Goal: Subscribe to service/newsletter

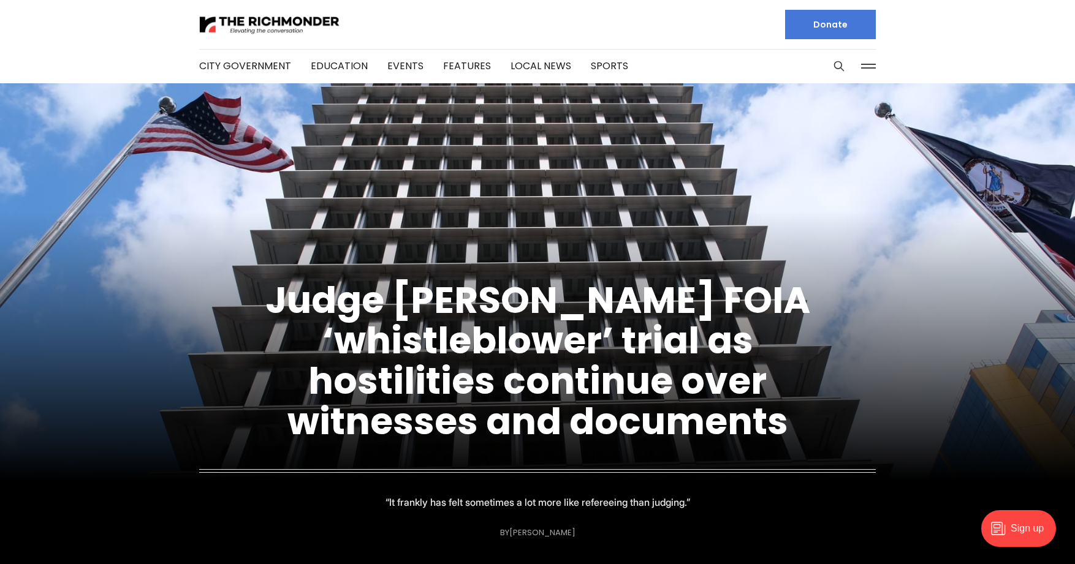
click at [1007, 534] on div "Sign up" at bounding box center [1018, 528] width 75 height 37
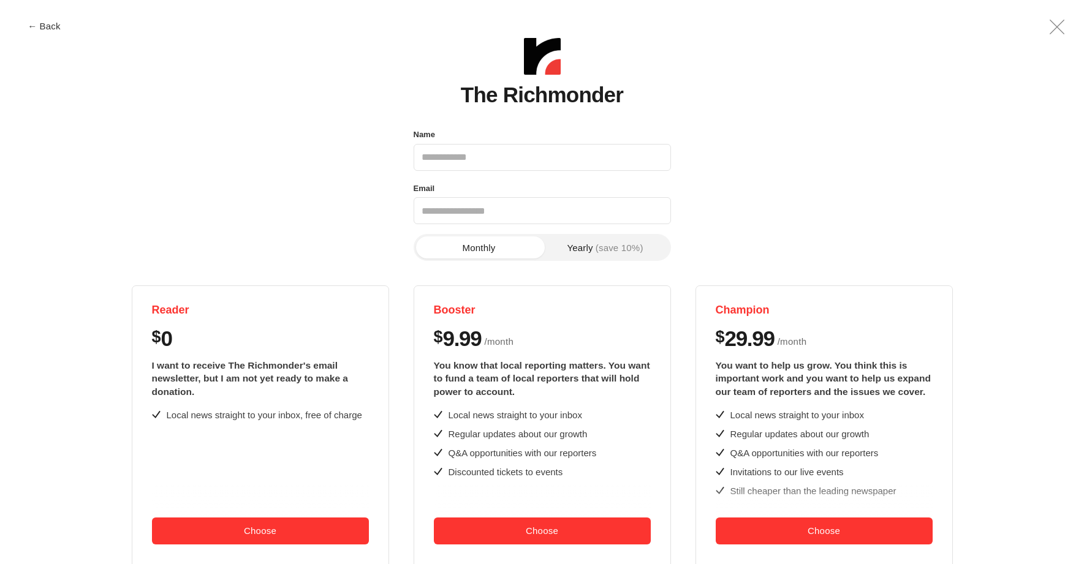
scroll to position [18, 0]
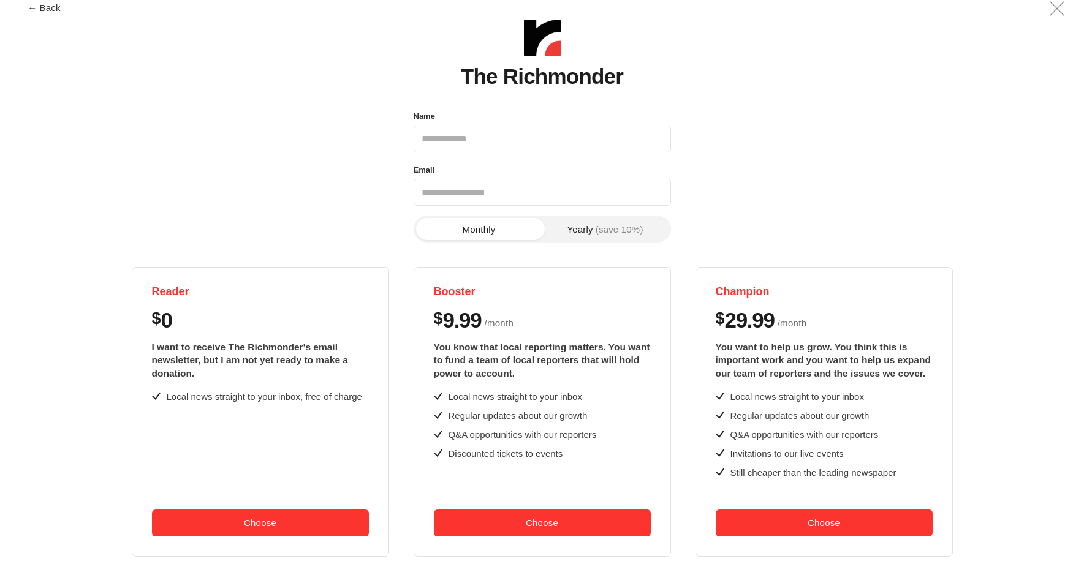
click at [574, 142] on input "Name" at bounding box center [542, 139] width 257 height 27
type input "**********"
click at [591, 230] on button "Yearly (save 10%)" at bounding box center [605, 229] width 126 height 22
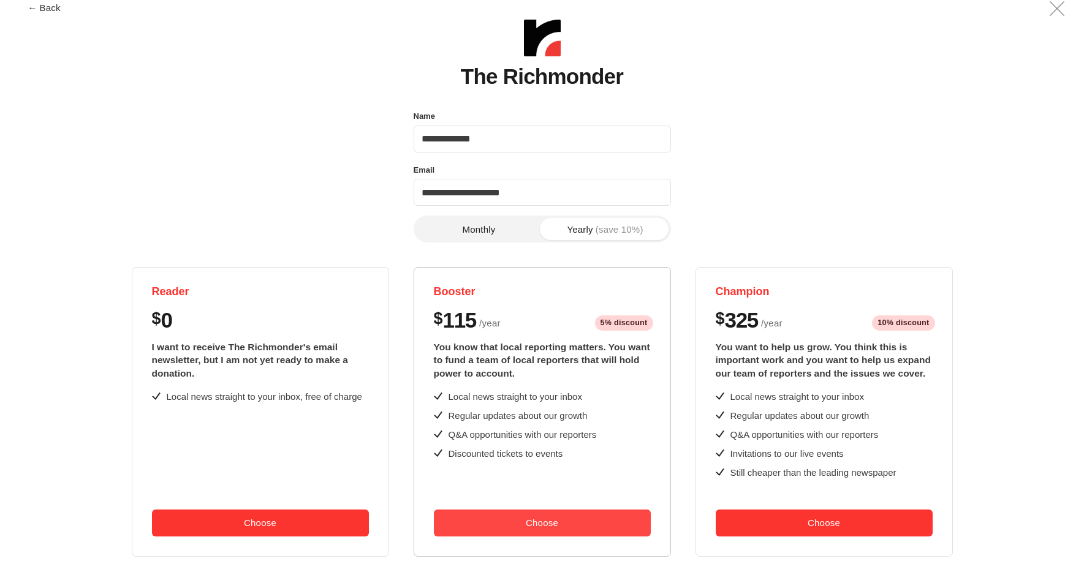
click at [552, 521] on button "Choose" at bounding box center [542, 523] width 217 height 27
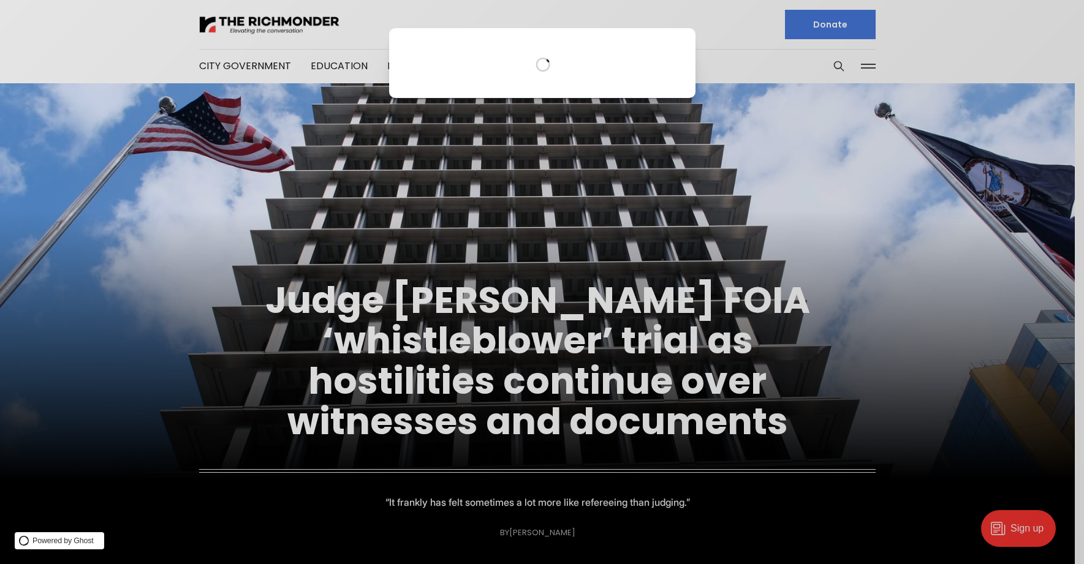
scroll to position [0, 0]
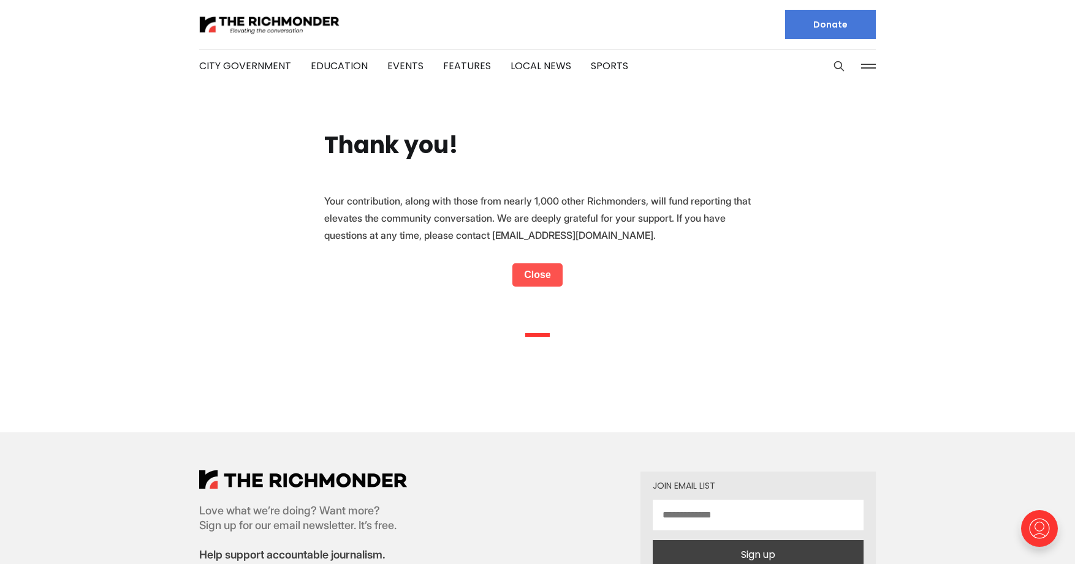
click at [539, 275] on link "Close" at bounding box center [537, 275] width 50 height 23
